Goal: Check status: Check status

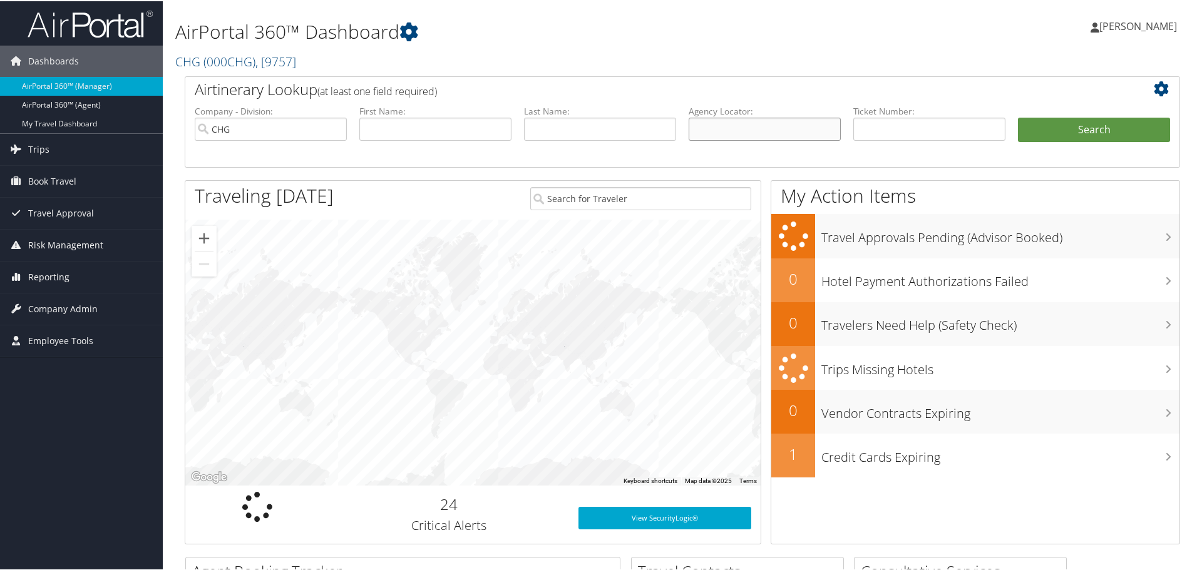
click at [721, 131] on input "text" at bounding box center [765, 127] width 152 height 23
paste input "CCFGPZ"
type input "CCFGPZ"
click at [1081, 117] on button "Search" at bounding box center [1094, 128] width 152 height 25
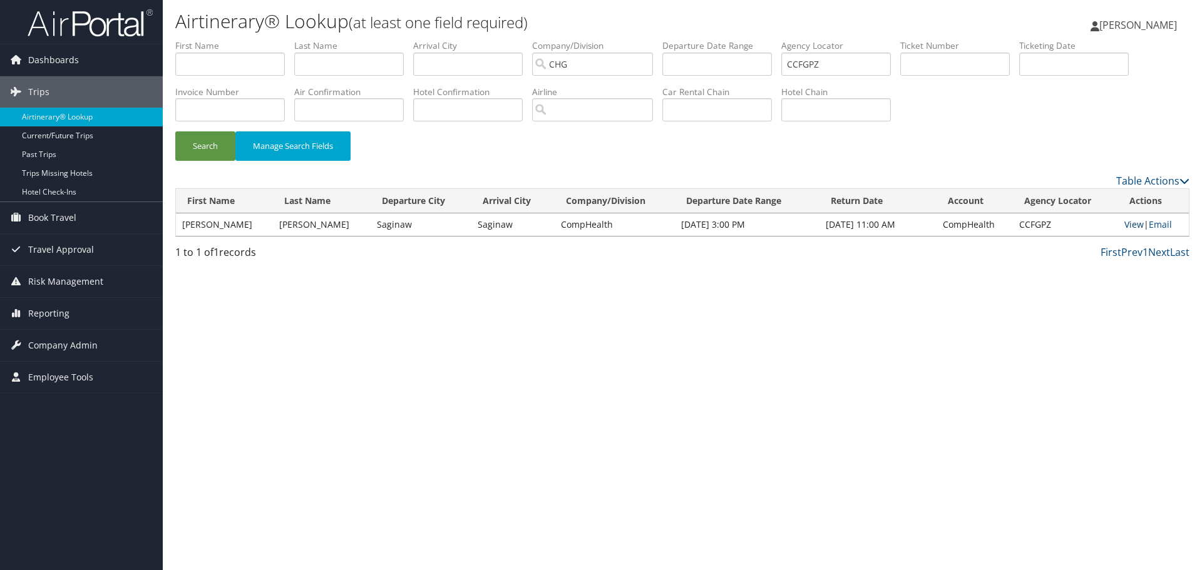
click at [1128, 227] on link "View" at bounding box center [1134, 225] width 19 height 12
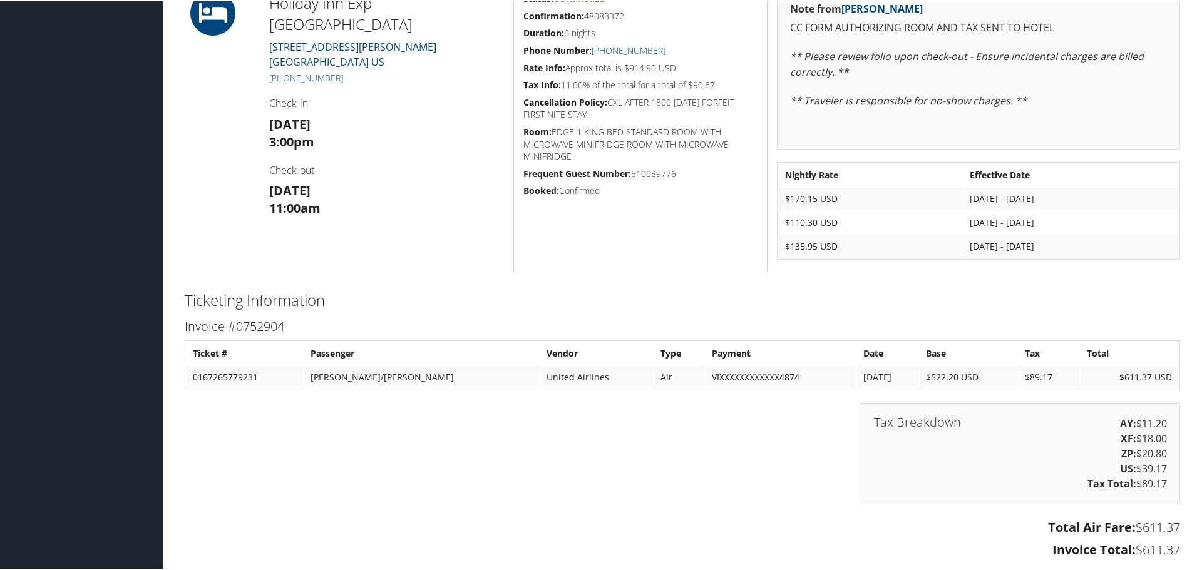
scroll to position [751, 0]
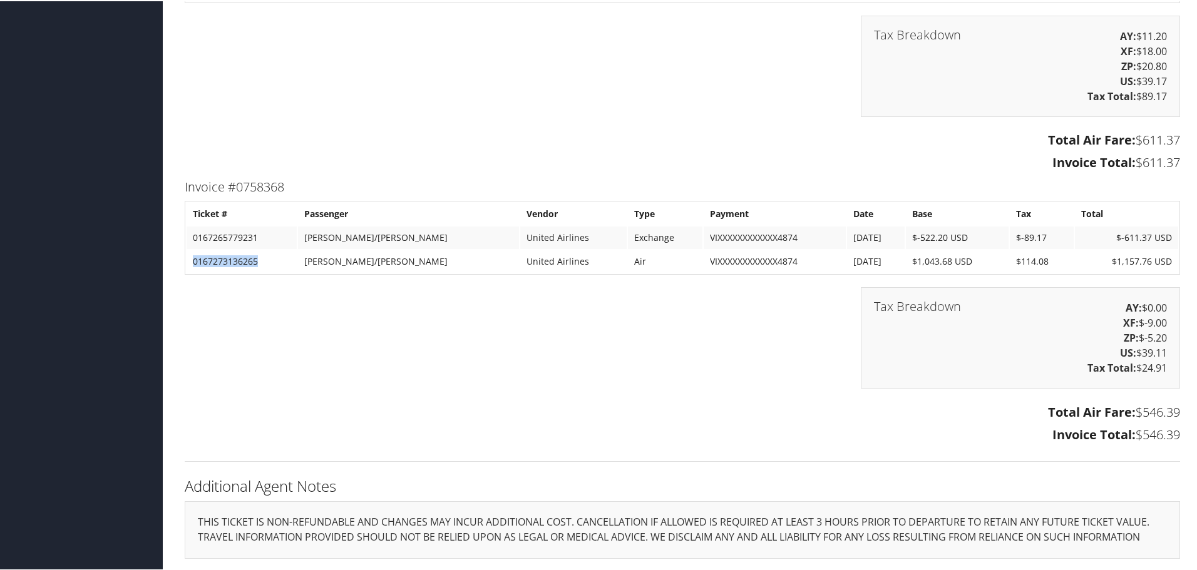
drag, startPoint x: 257, startPoint y: 262, endPoint x: 193, endPoint y: 262, distance: 64.5
click at [193, 262] on td "0167273136265" at bounding box center [242, 260] width 110 height 23
copy td "0167273136265"
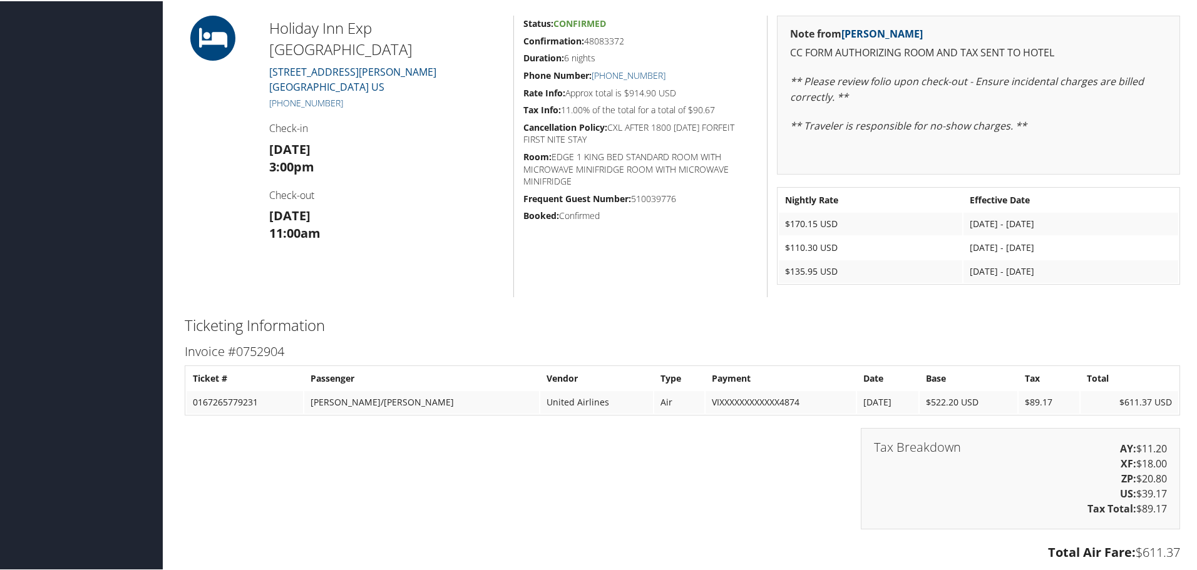
scroll to position [125, 0]
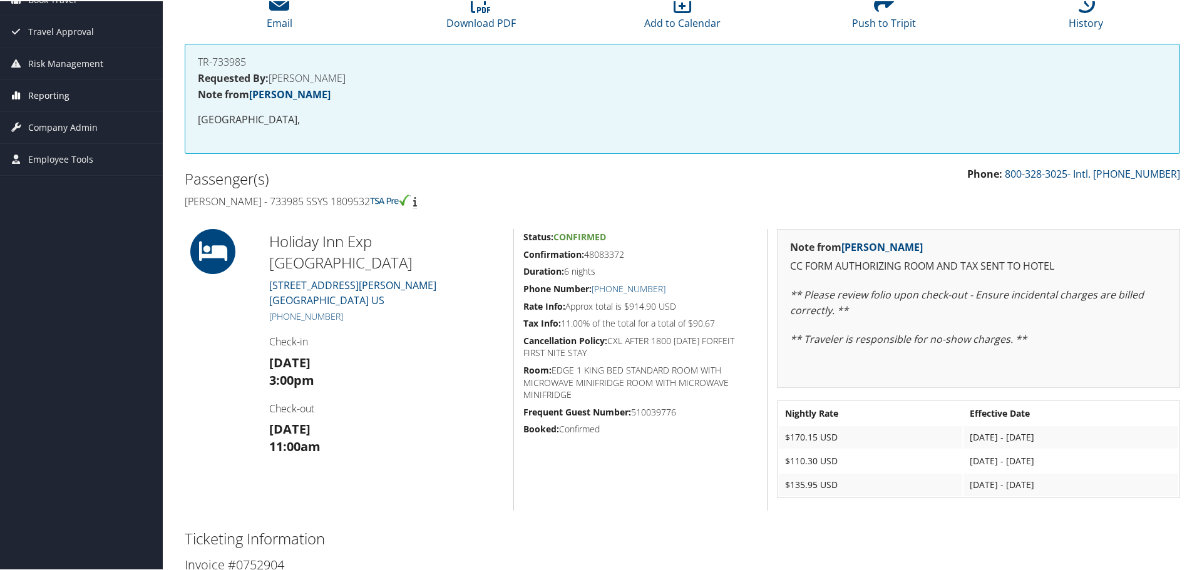
click at [48, 95] on span "Reporting" at bounding box center [48, 94] width 41 height 31
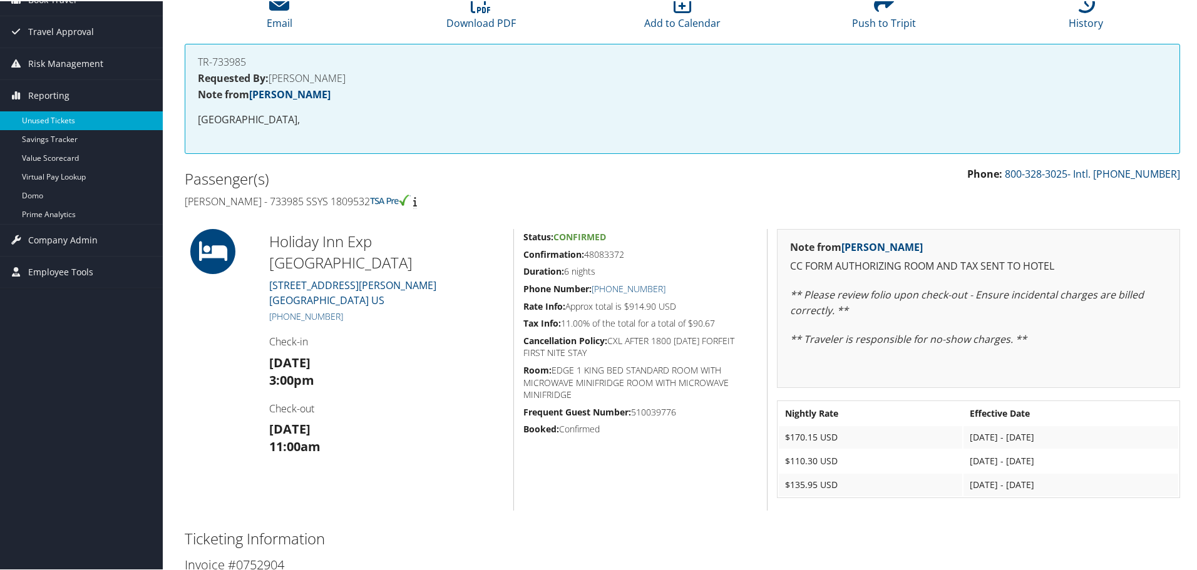
click at [50, 120] on link "Unused Tickets" at bounding box center [81, 119] width 163 height 19
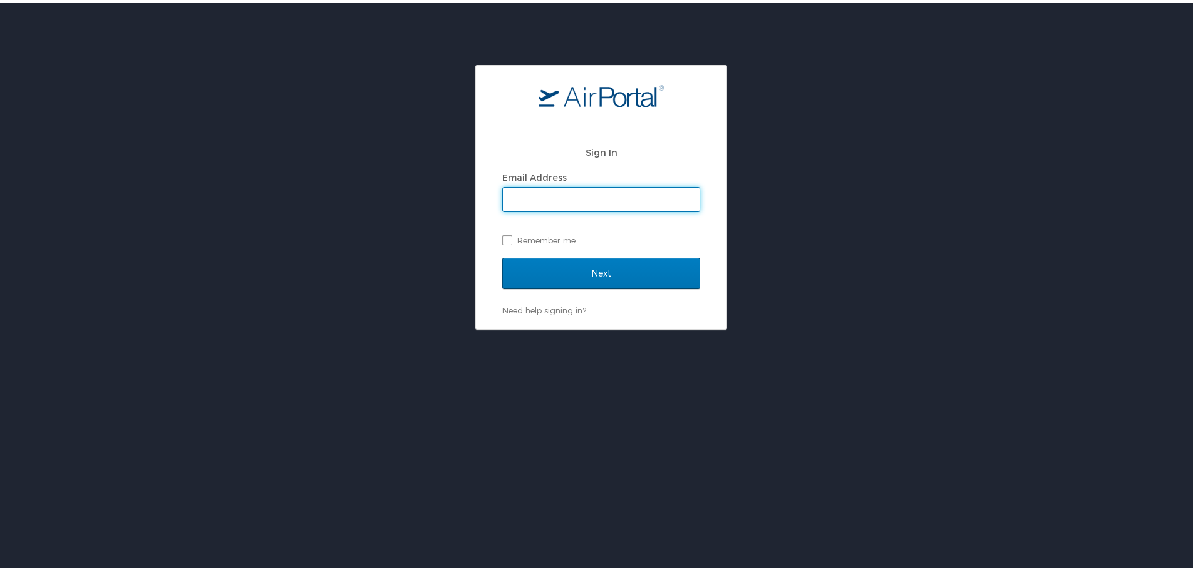
type input "[PERSON_NAME][EMAIL_ADDRESS][PERSON_NAME][DOMAIN_NAME]"
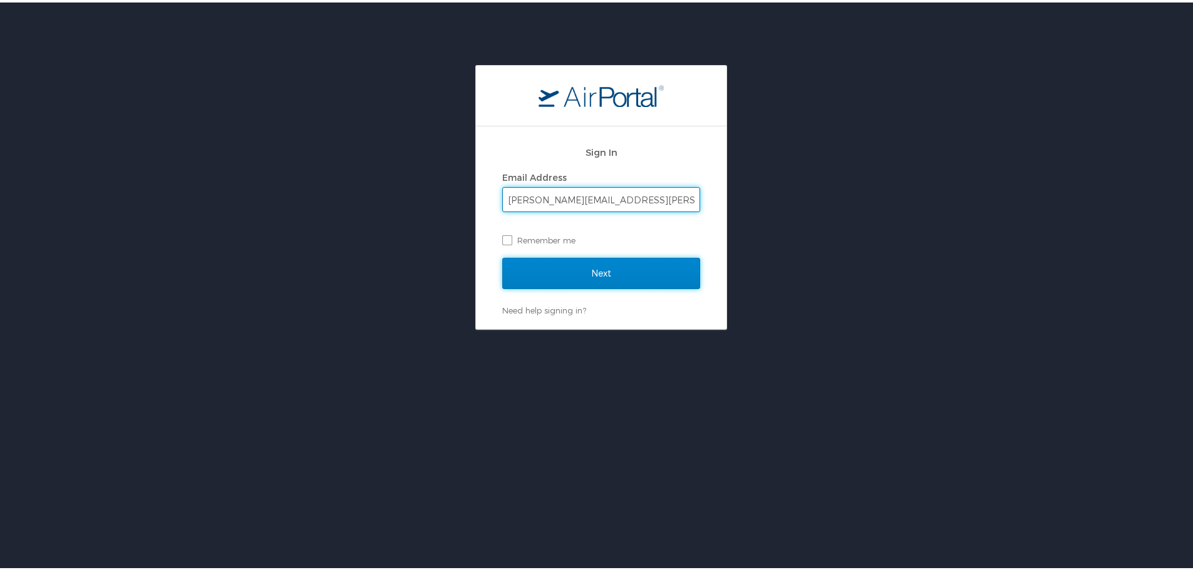
click at [555, 266] on input "Next" at bounding box center [601, 270] width 198 height 31
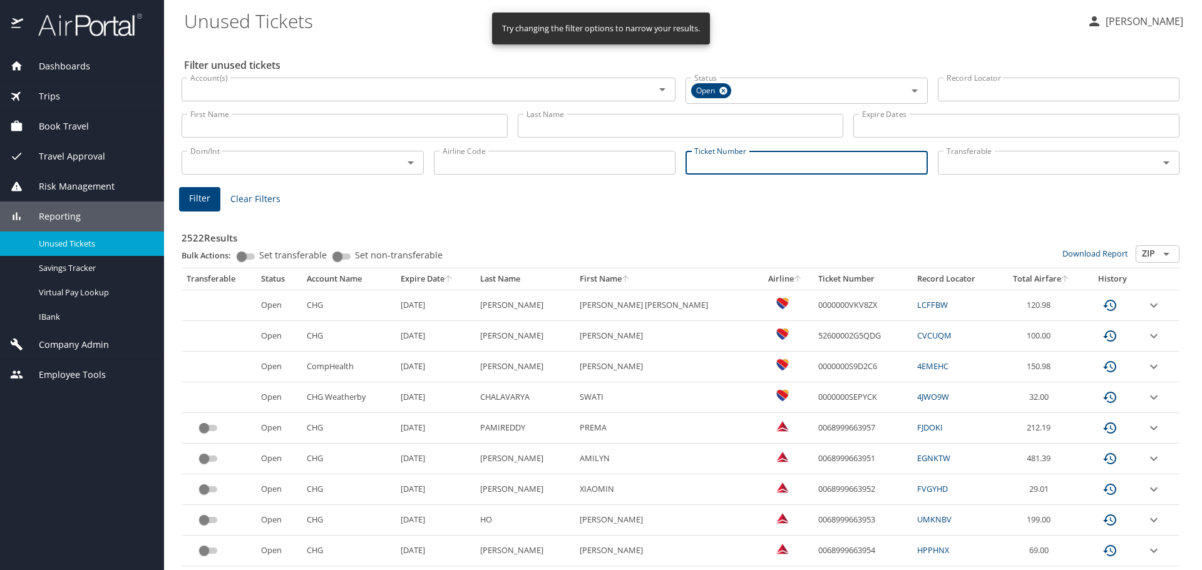
click at [728, 164] on input "Ticket Number" at bounding box center [807, 163] width 242 height 24
paste input "0167273136265"
type input "0167273136265"
click at [200, 198] on span "Filter" at bounding box center [199, 197] width 21 height 16
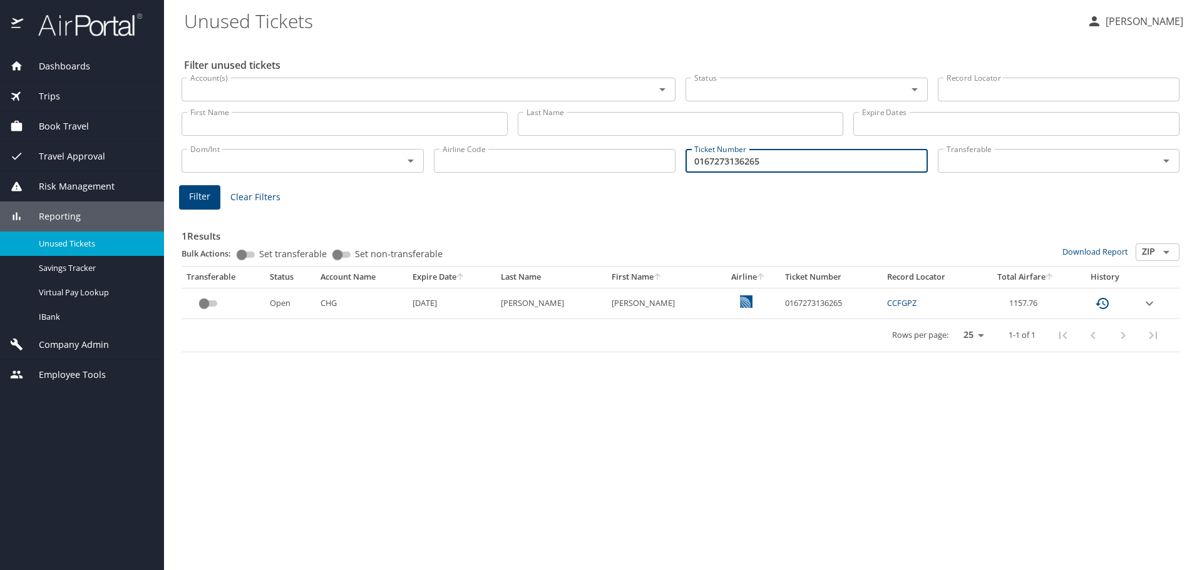
drag, startPoint x: 761, startPoint y: 160, endPoint x: 377, endPoint y: 142, distance: 384.3
click at [388, 144] on div "Dom/Int Dom/Int Airline Code Airline Code Ticket Number 0167273136265 Ticket Nu…" at bounding box center [681, 159] width 1008 height 41
click at [966, 86] on input "Record Locator" at bounding box center [1059, 90] width 242 height 24
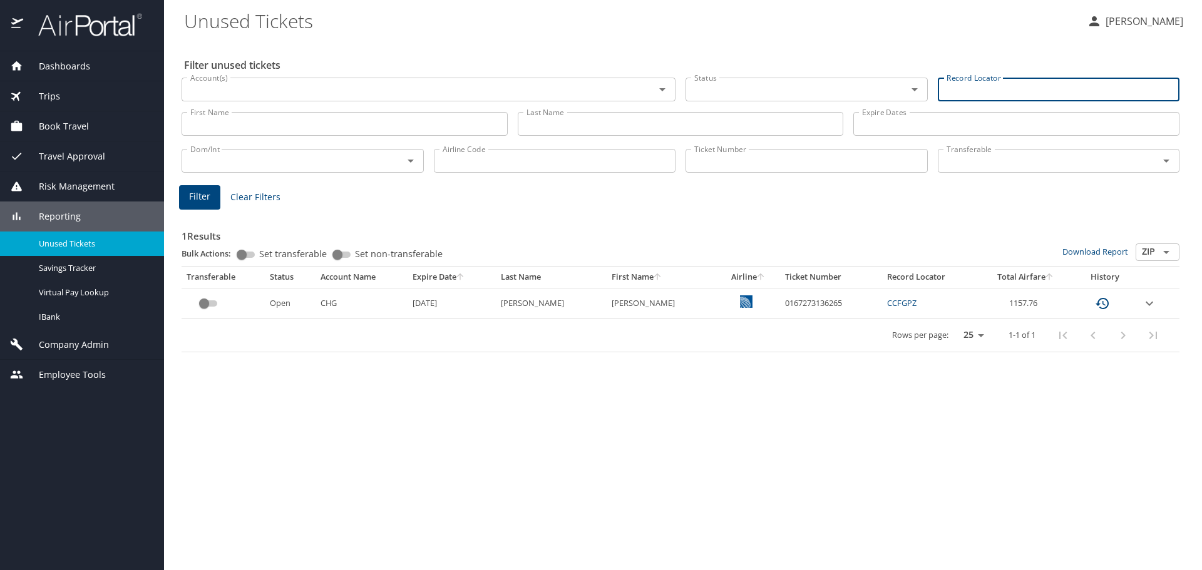
paste input "JCJIAG"
type input "JCJIAG"
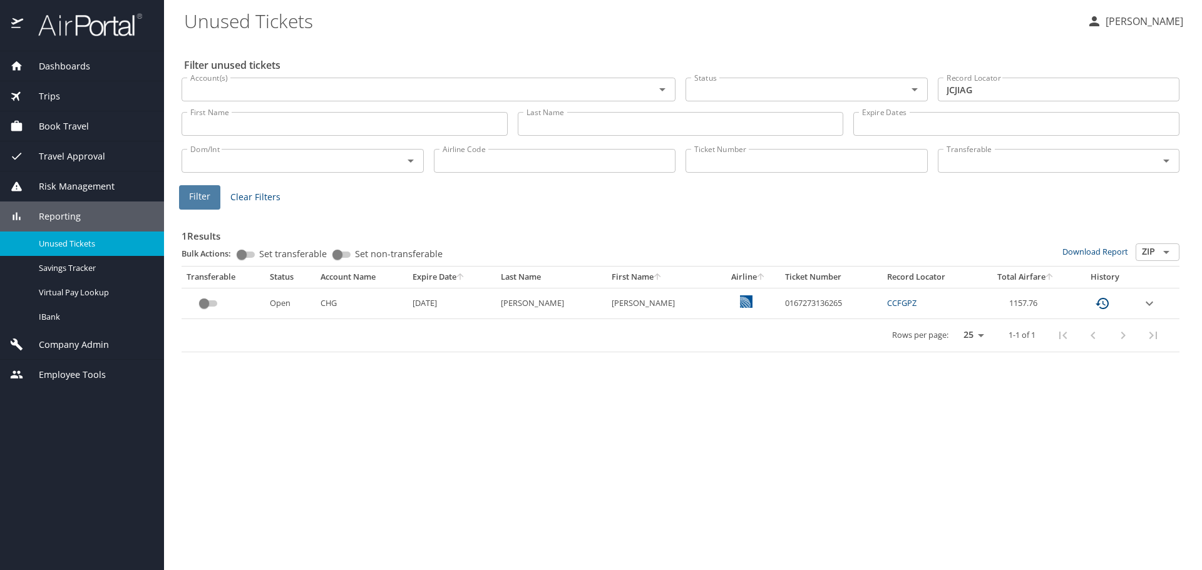
click at [194, 193] on span "Filter" at bounding box center [199, 197] width 21 height 16
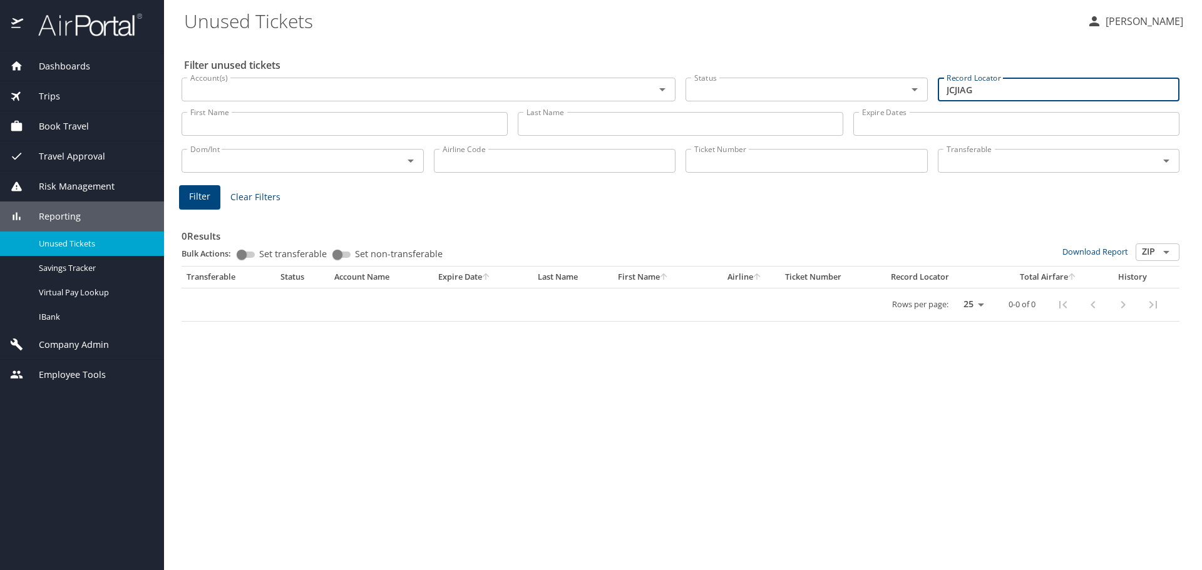
drag, startPoint x: 1018, startPoint y: 89, endPoint x: 786, endPoint y: 65, distance: 232.9
click at [807, 75] on div "Account(s) Account(s) Status Status Record Locator JCJIAG Record Locator" at bounding box center [681, 89] width 1008 height 42
paste input "OACARE"
type input "OACARE"
click at [197, 198] on span "Filter" at bounding box center [199, 197] width 21 height 16
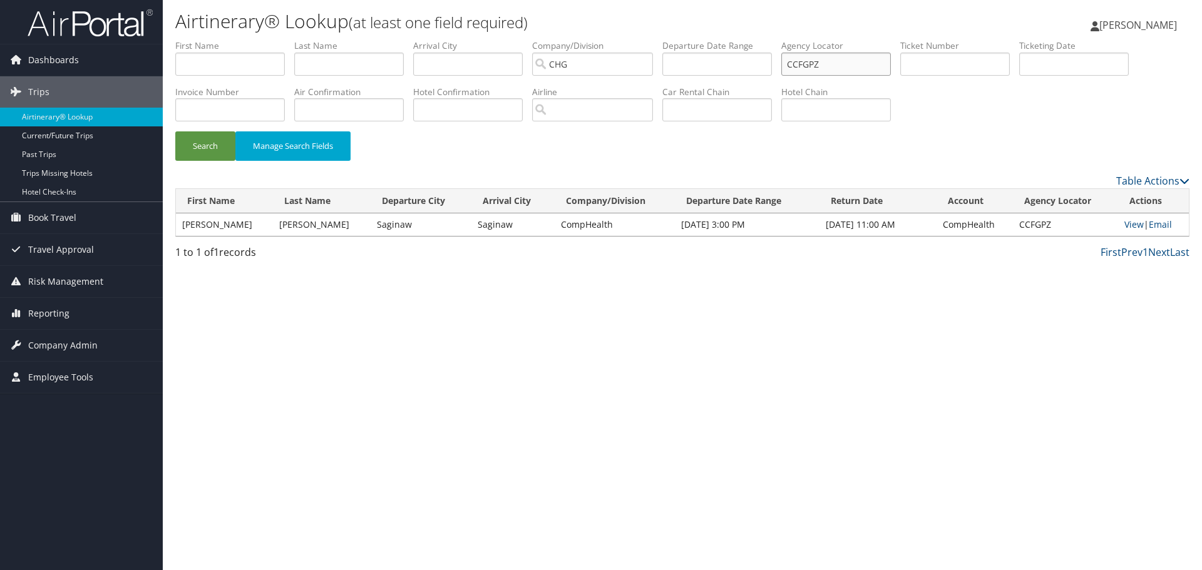
drag, startPoint x: 830, startPoint y: 60, endPoint x: 703, endPoint y: 47, distance: 128.4
click at [706, 39] on ul "First Name Last Name Departure City Arrival City Company/Division CHG Airport/C…" at bounding box center [682, 39] width 1014 height 0
paste input "This ticket remains unused with an open credit of $1157.76 good until 6/09/2026"
type input "T"
click at [829, 52] on li "Agency Locator" at bounding box center [840, 62] width 119 height 46
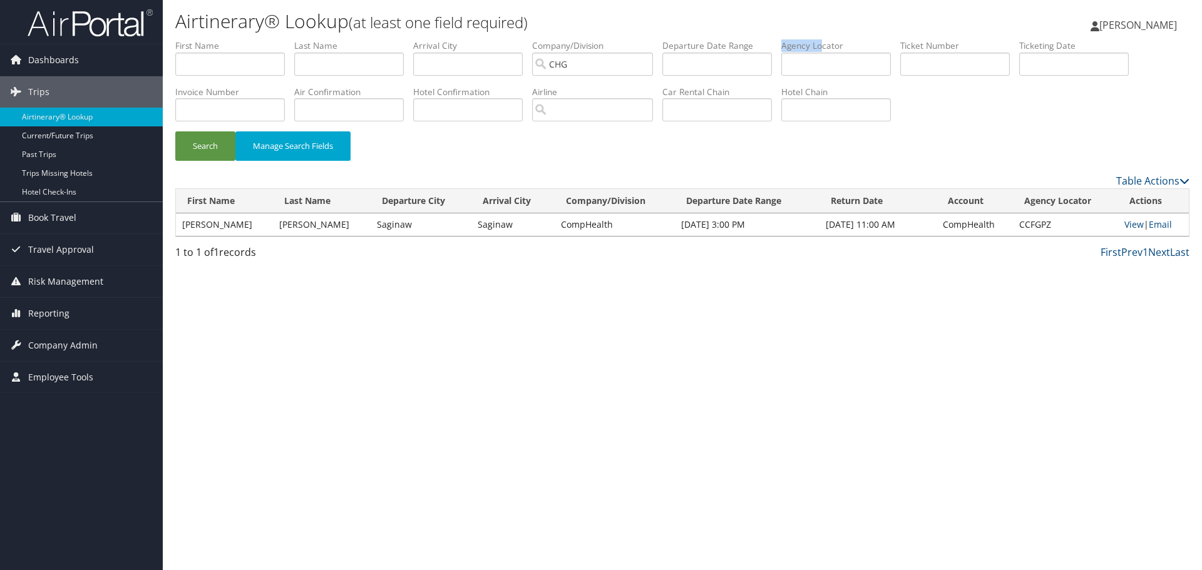
click at [830, 51] on label "Agency Locator" at bounding box center [840, 45] width 119 height 13
click at [827, 63] on input "text" at bounding box center [836, 64] width 110 height 23
paste input "OACARE"
type input "OACARE"
click at [208, 146] on button "Search" at bounding box center [205, 145] width 60 height 29
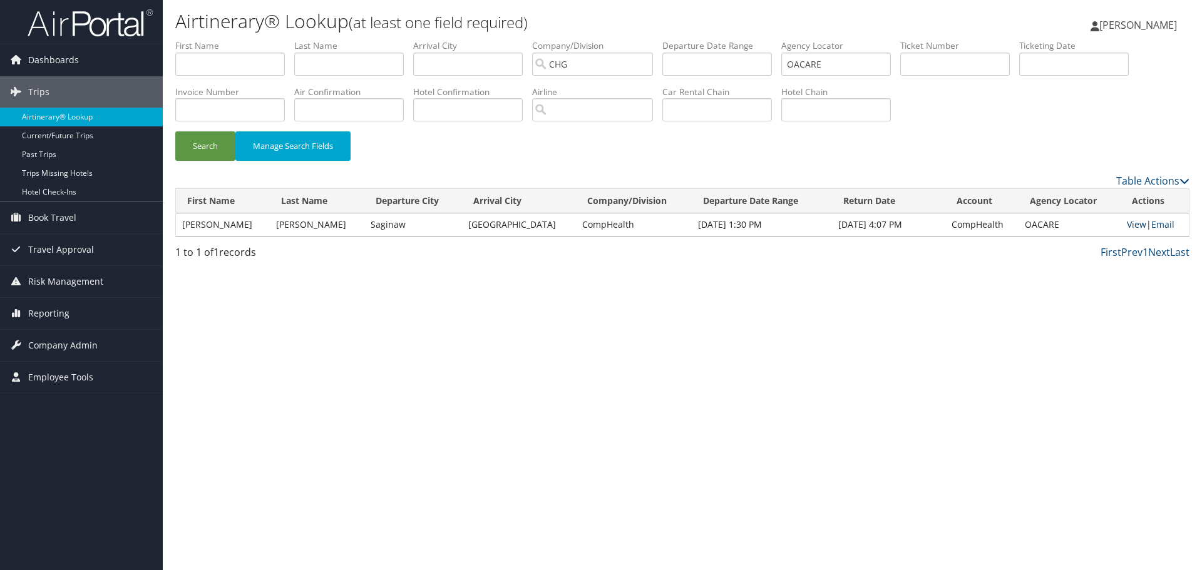
click at [1133, 224] on link "View" at bounding box center [1136, 225] width 19 height 12
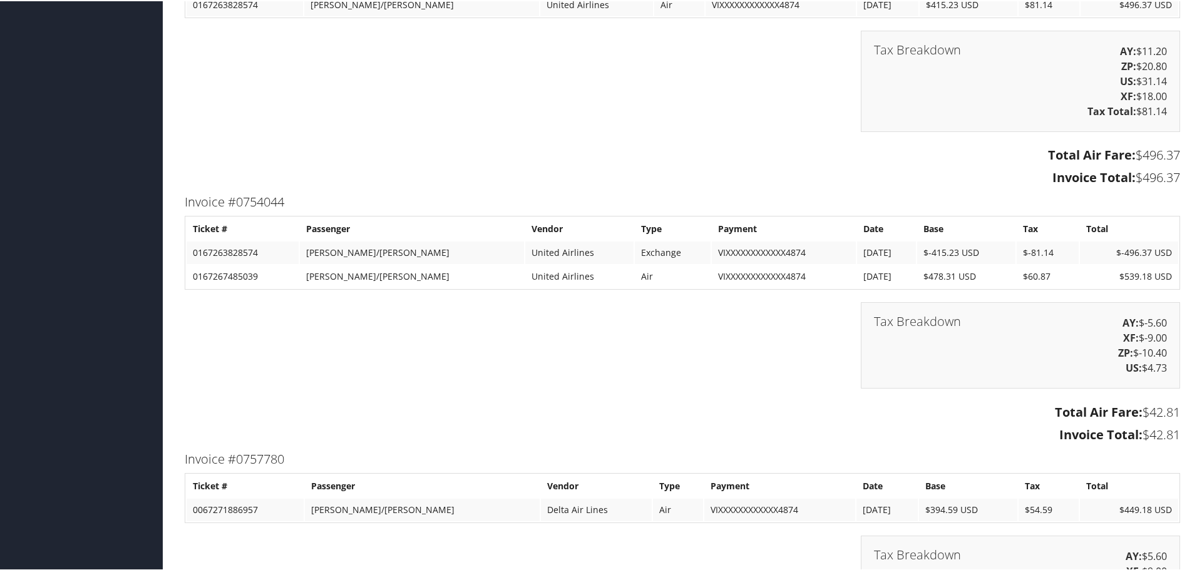
scroll to position [1503, 0]
